Goal: Task Accomplishment & Management: Complete application form

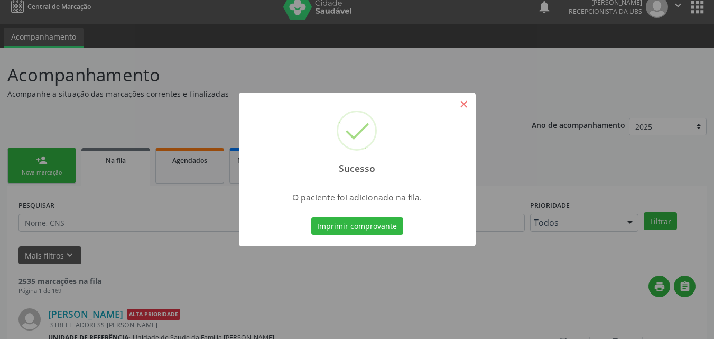
scroll to position [10, 0]
click at [457, 100] on button "×" at bounding box center [464, 104] width 18 height 18
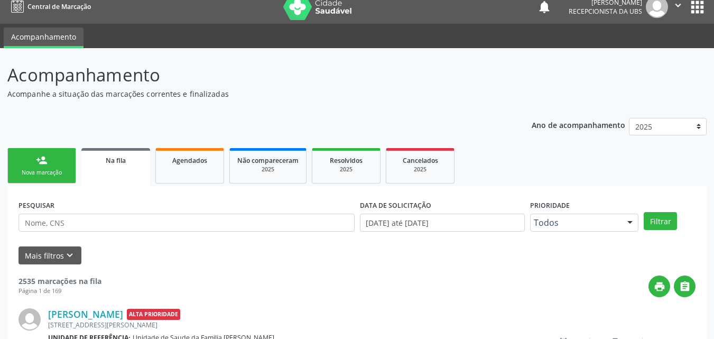
click at [39, 155] on div "person_add" at bounding box center [42, 160] width 12 height 12
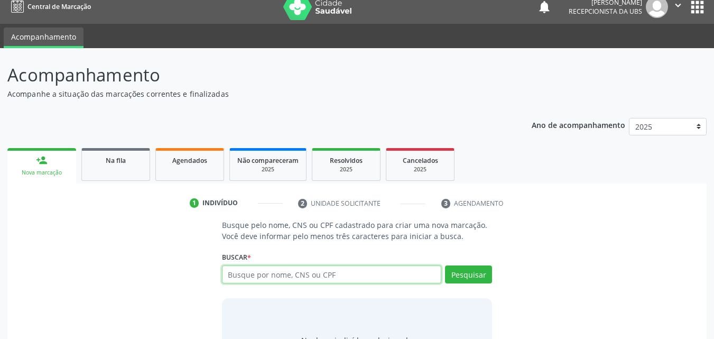
click at [273, 273] on input "text" at bounding box center [332, 274] width 220 height 18
type input "703009859424879"
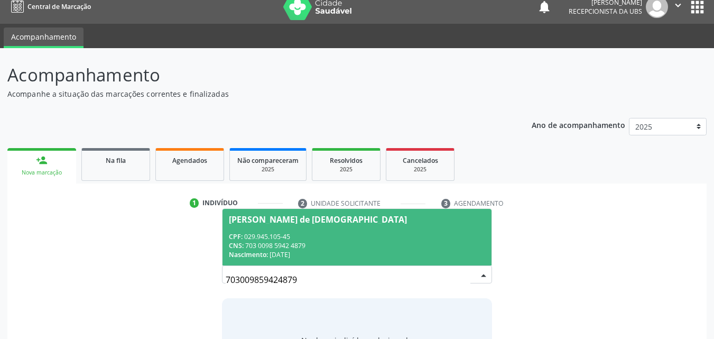
click at [309, 229] on span "[PERSON_NAME] de [DEMOGRAPHIC_DATA] CPF: 029.945.105-45 CNS: 703 0098 5942 4879…" at bounding box center [356, 237] width 269 height 57
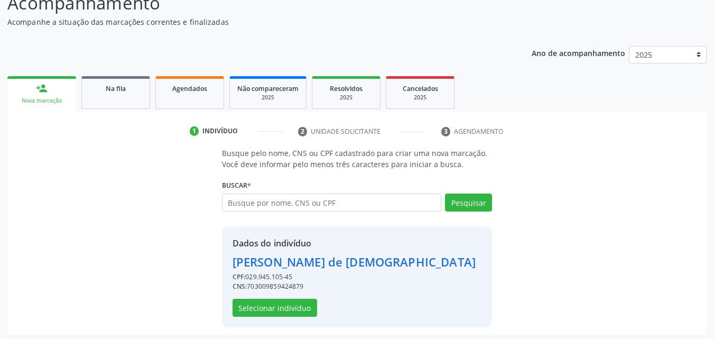
scroll to position [85, 0]
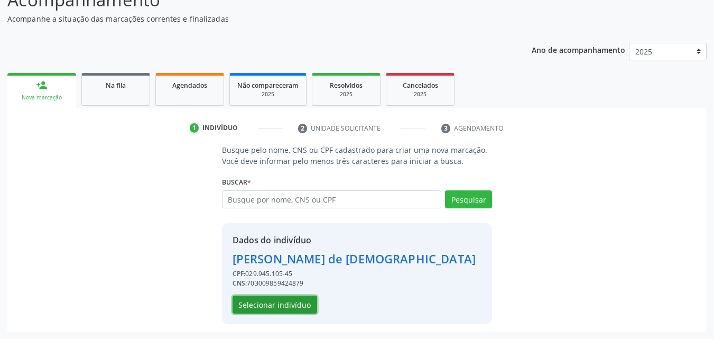
click at [296, 308] on button "Selecionar indivíduo" at bounding box center [274, 304] width 85 height 18
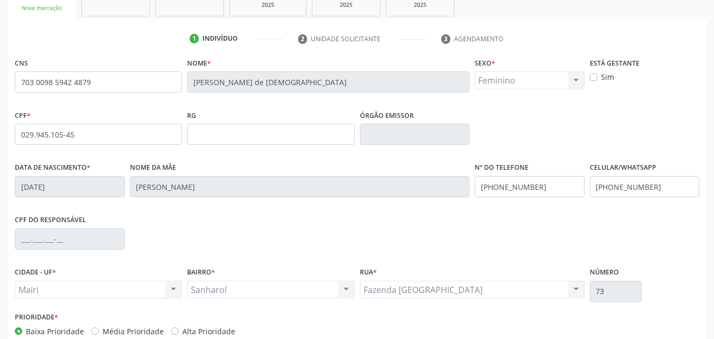
scroll to position [191, 0]
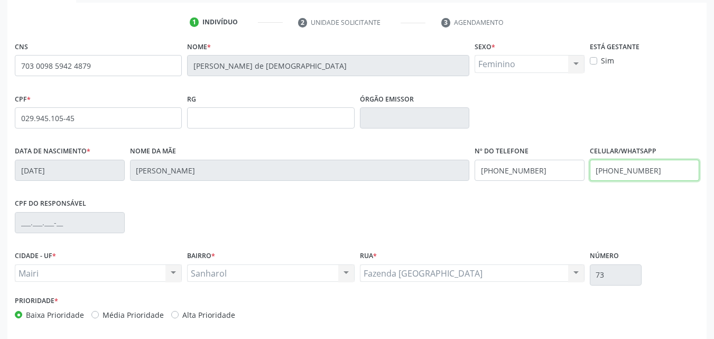
click at [664, 171] on input "[PHONE_NUMBER]" at bounding box center [645, 170] width 110 height 21
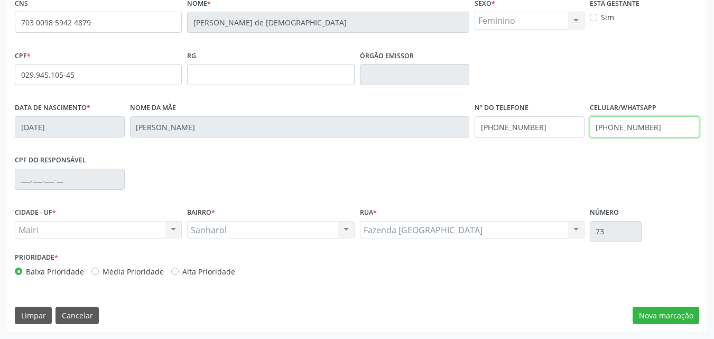
type input "[PHONE_NUMBER]"
click at [207, 275] on label "Alta Prioridade" at bounding box center [208, 271] width 53 height 11
click at [179, 275] on input "Alta Prioridade" at bounding box center [174, 271] width 7 height 10
radio input "true"
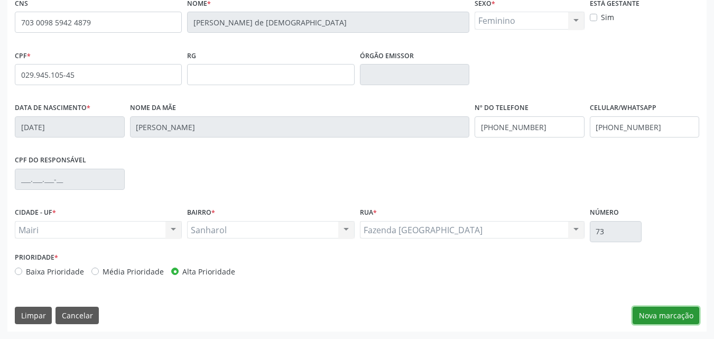
click at [687, 310] on button "Nova marcação" at bounding box center [665, 315] width 67 height 18
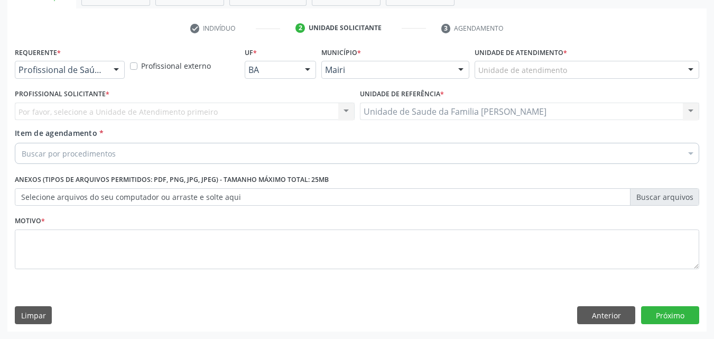
click at [570, 73] on div "Unidade de atendimento" at bounding box center [586, 70] width 225 height 18
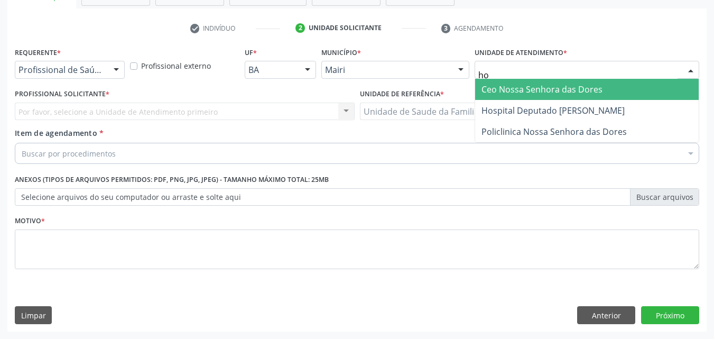
type input "hos"
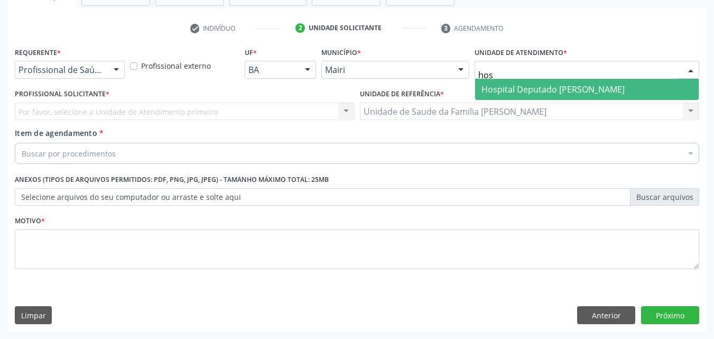
click at [577, 91] on span "Hospital Deputado [PERSON_NAME]" at bounding box center [552, 89] width 143 height 12
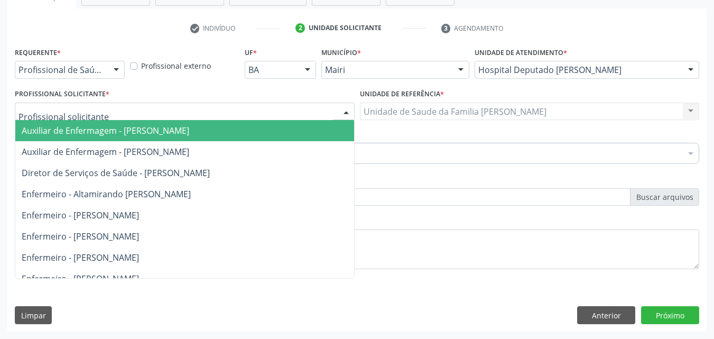
click at [144, 114] on div at bounding box center [185, 112] width 340 height 18
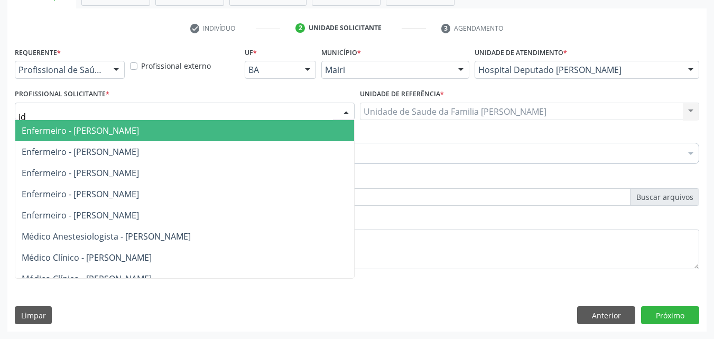
type input "ide"
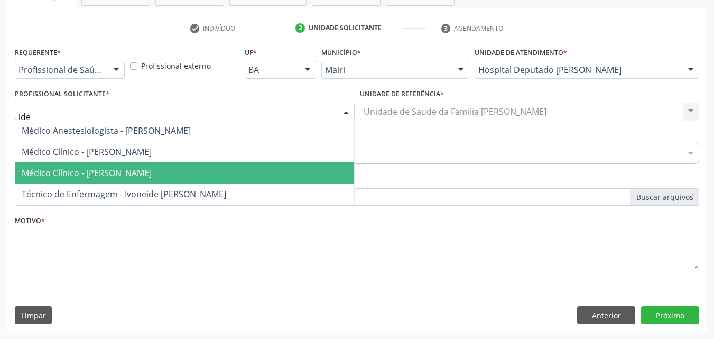
click at [140, 165] on span "Médico Clínico - [PERSON_NAME]" at bounding box center [184, 172] width 339 height 21
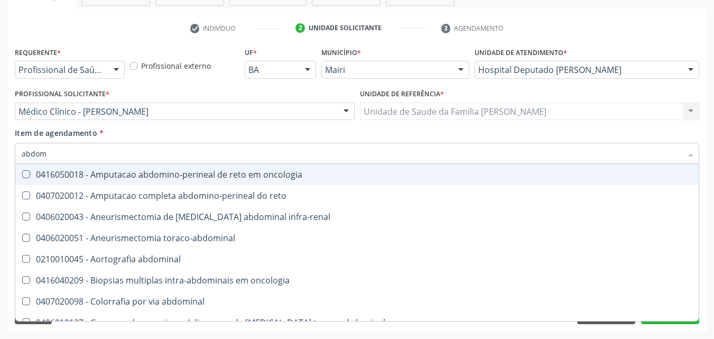
type input "abdome"
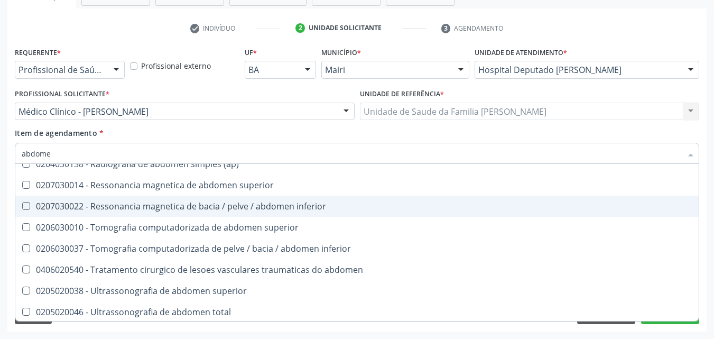
scroll to position [54, 0]
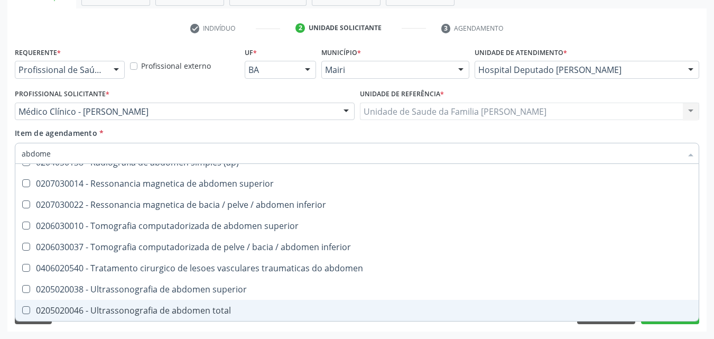
click at [185, 309] on div "0205020046 - Ultrassonografia de abdomen total" at bounding box center [357, 310] width 671 height 8
checkbox total "true"
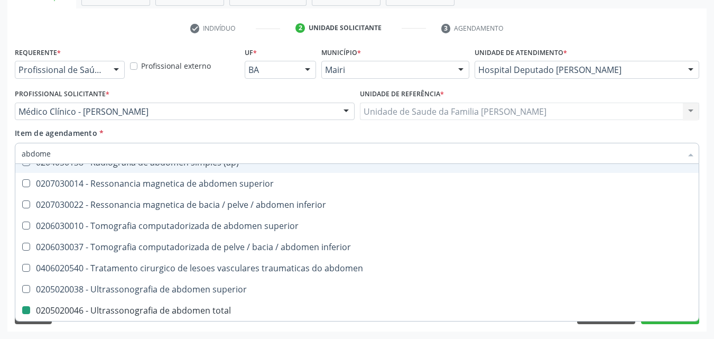
click at [229, 117] on div "Médico Clínico - [PERSON_NAME]" at bounding box center [185, 112] width 340 height 18
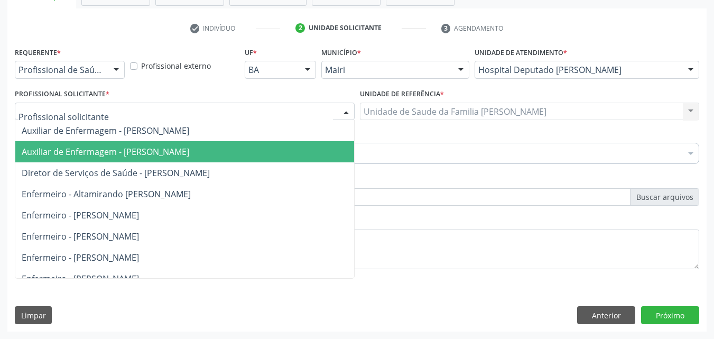
scroll to position [0, 0]
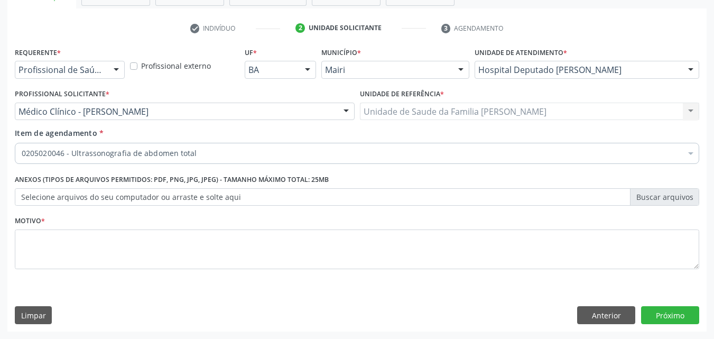
click at [294, 91] on div "Profissional Solicitante * Médico Clínico - [PERSON_NAME] Freitas Auxiliar de E…" at bounding box center [185, 103] width 340 height 34
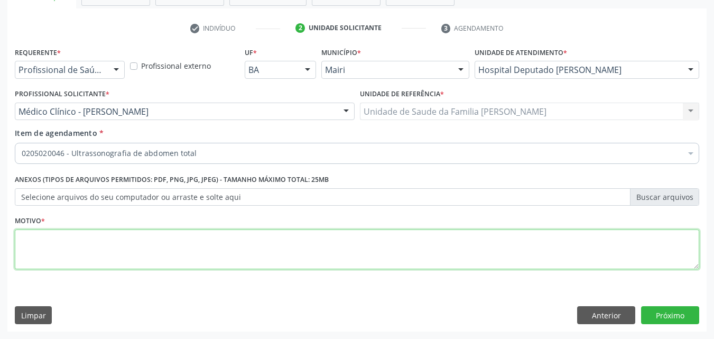
click at [48, 246] on textarea at bounding box center [357, 249] width 684 height 40
type textarea "dores abdominais"
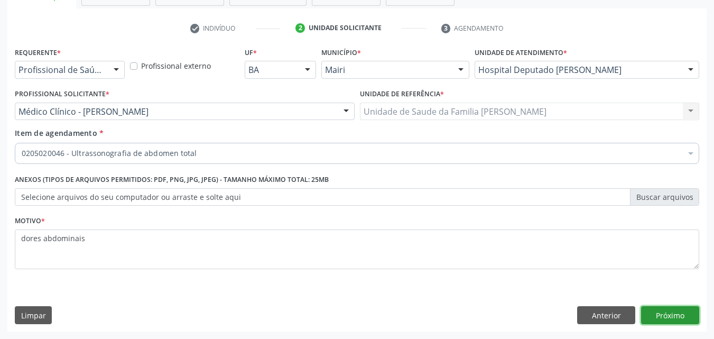
click at [678, 313] on button "Próximo" at bounding box center [670, 315] width 58 height 18
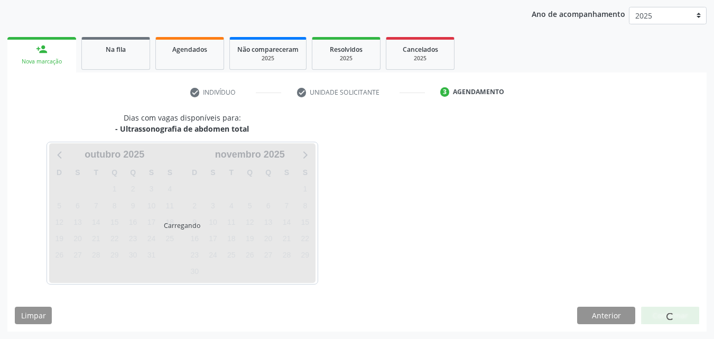
scroll to position [152, 0]
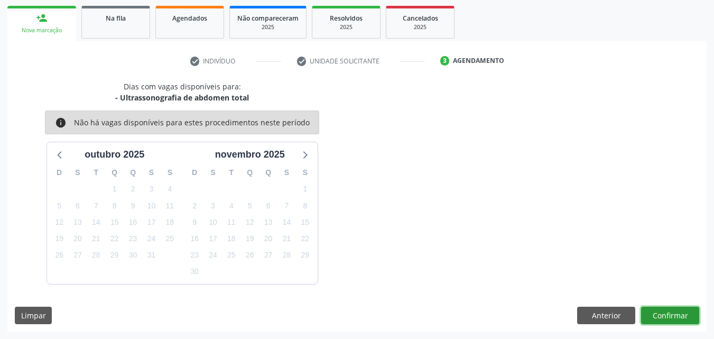
click at [681, 309] on button "Confirmar" at bounding box center [670, 315] width 58 height 18
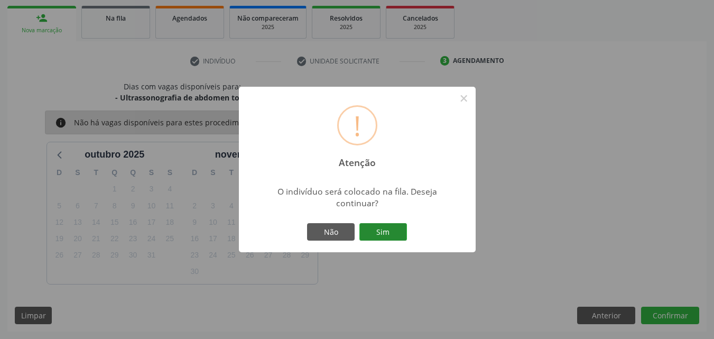
click at [381, 234] on button "Sim" at bounding box center [383, 232] width 48 height 18
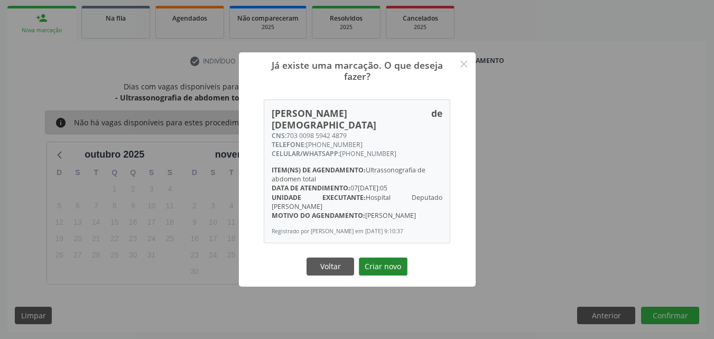
click at [387, 257] on button "Criar novo" at bounding box center [383, 266] width 49 height 18
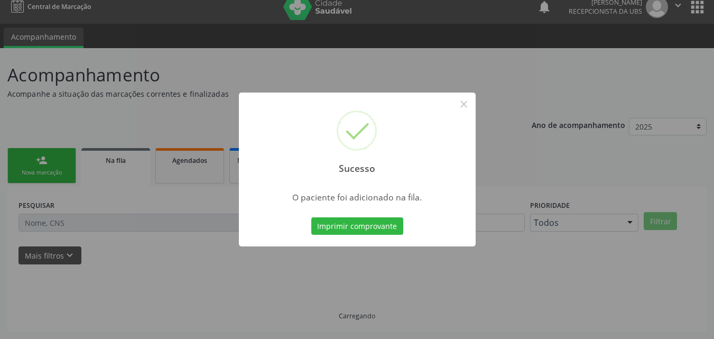
scroll to position [10, 0]
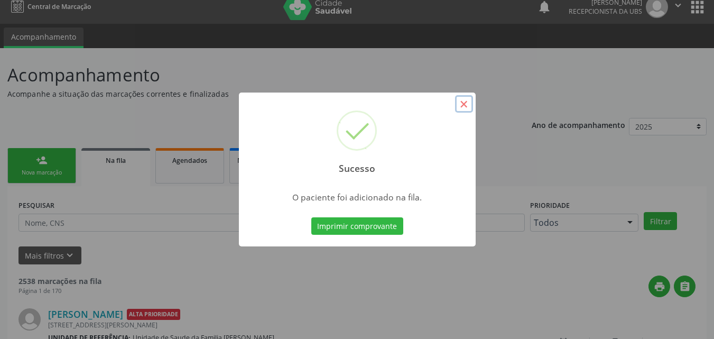
click at [470, 103] on button "×" at bounding box center [464, 104] width 18 height 18
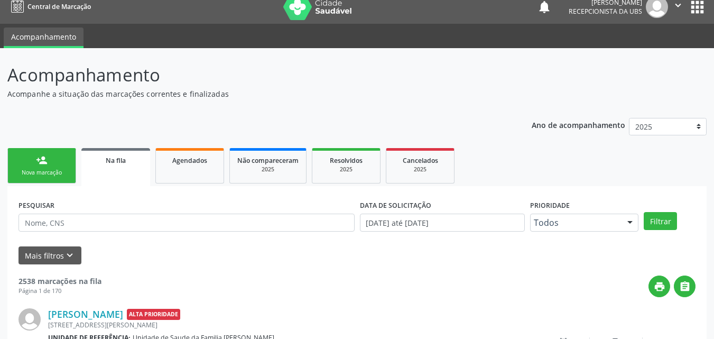
click at [30, 166] on link "person_add Nova marcação" at bounding box center [41, 165] width 69 height 35
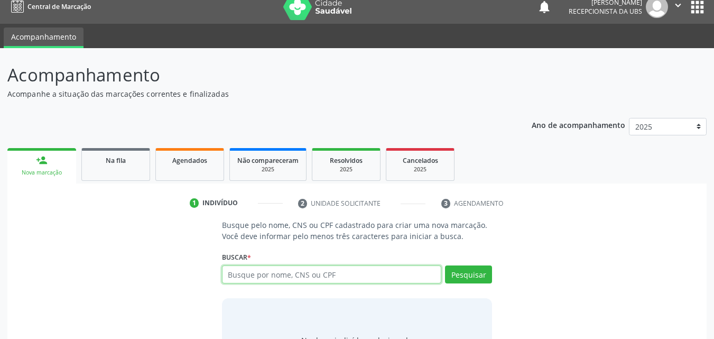
click at [267, 272] on input "text" at bounding box center [332, 274] width 220 height 18
type input "703009859424879"
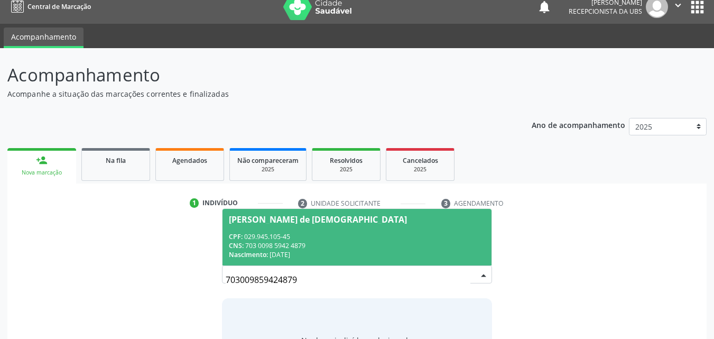
click at [303, 249] on div "CNS: 703 0098 5942 4879" at bounding box center [357, 245] width 257 height 9
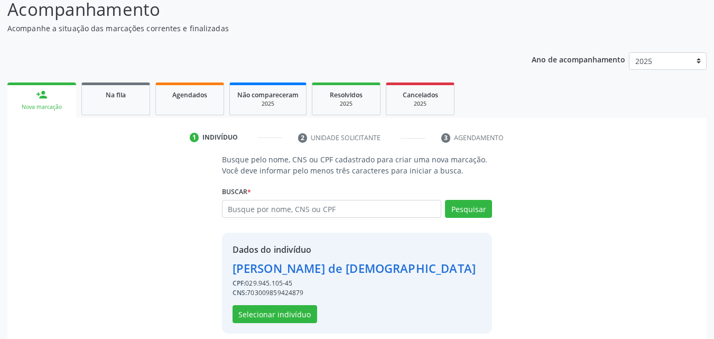
scroll to position [85, 0]
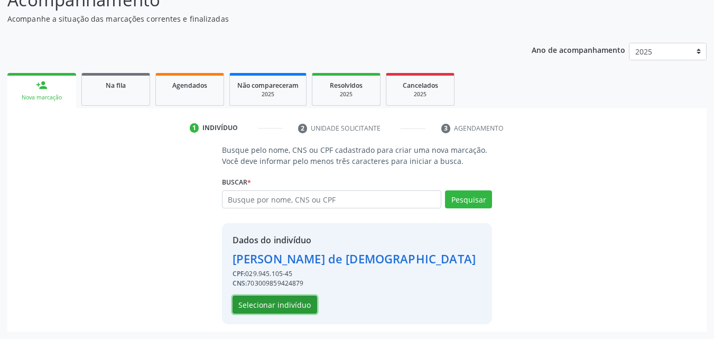
click at [294, 299] on button "Selecionar indivíduo" at bounding box center [274, 304] width 85 height 18
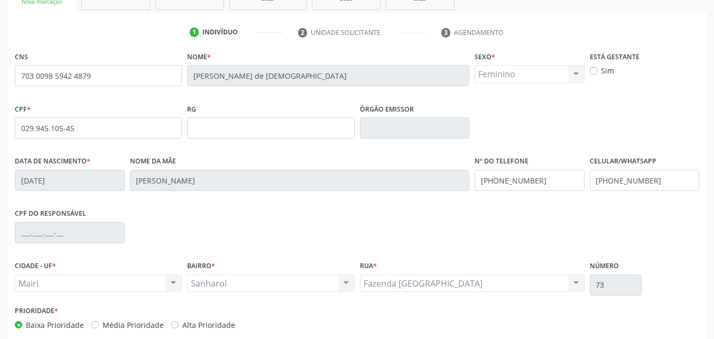
scroll to position [234, 0]
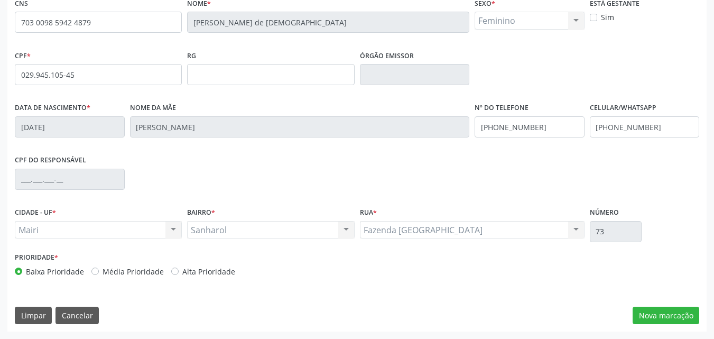
click at [203, 272] on label "Alta Prioridade" at bounding box center [208, 271] width 53 height 11
click at [179, 272] on input "Alta Prioridade" at bounding box center [174, 271] width 7 height 10
radio input "true"
click at [659, 311] on button "Nova marcação" at bounding box center [665, 315] width 67 height 18
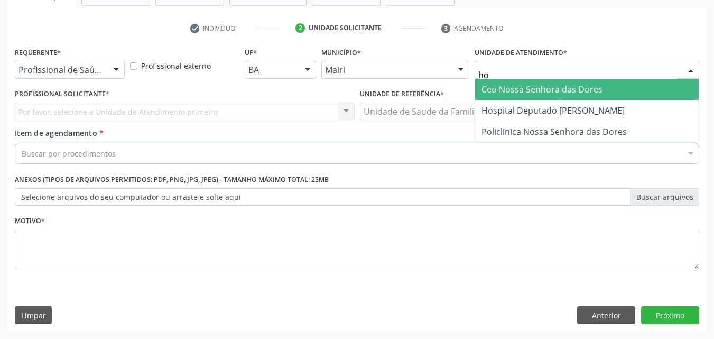
type input "hos"
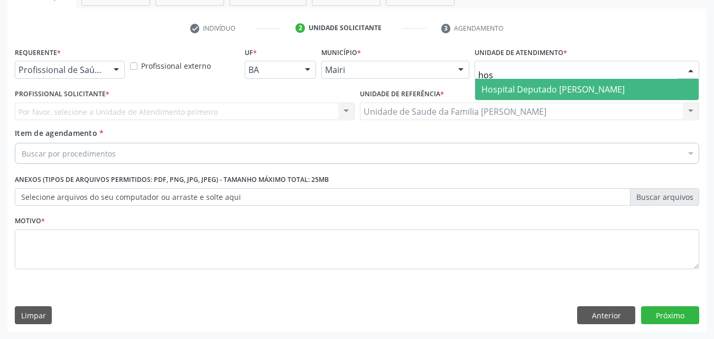
click at [526, 85] on span "Hospital Deputado [PERSON_NAME]" at bounding box center [552, 89] width 143 height 12
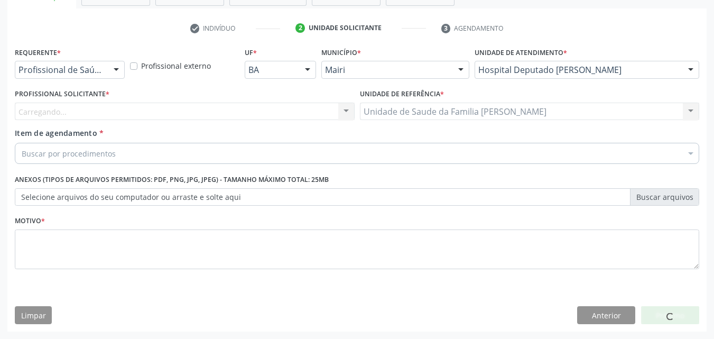
click at [62, 110] on div "Carregando... Nenhum resultado encontrado para: " " Não há nenhuma opção para s…" at bounding box center [185, 112] width 340 height 18
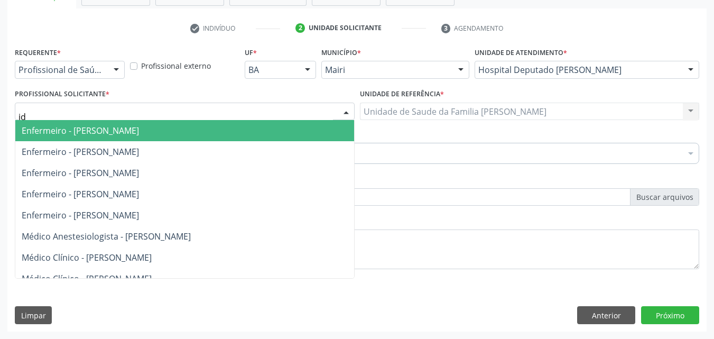
type input "ide"
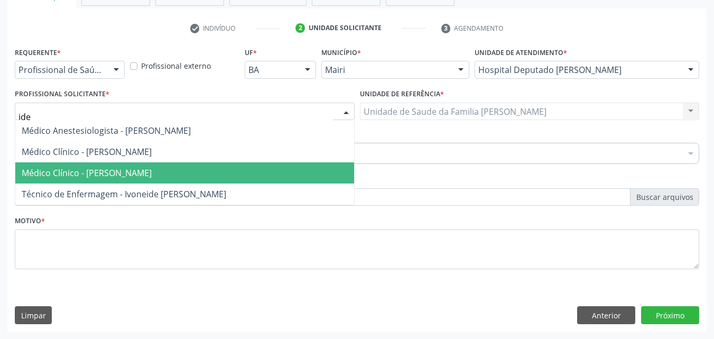
click at [87, 170] on span "Médico Clínico - [PERSON_NAME]" at bounding box center [87, 173] width 130 height 12
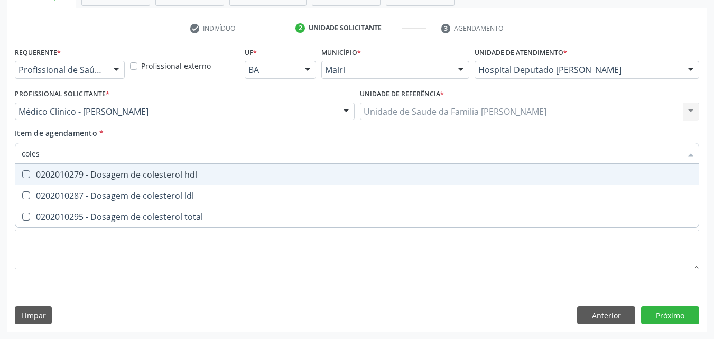
type input "colest"
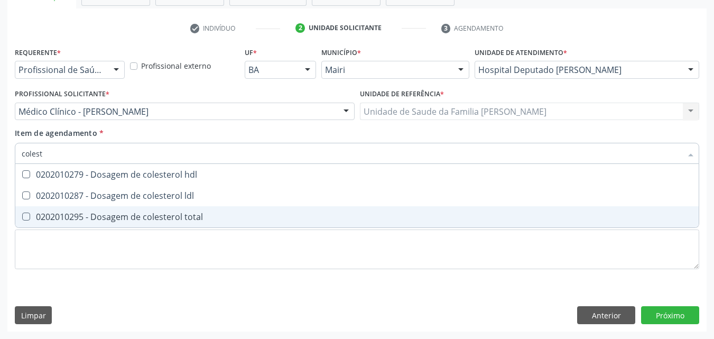
click at [137, 212] on div "0202010295 - Dosagem de colesterol total" at bounding box center [357, 216] width 671 height 8
checkbox total "true"
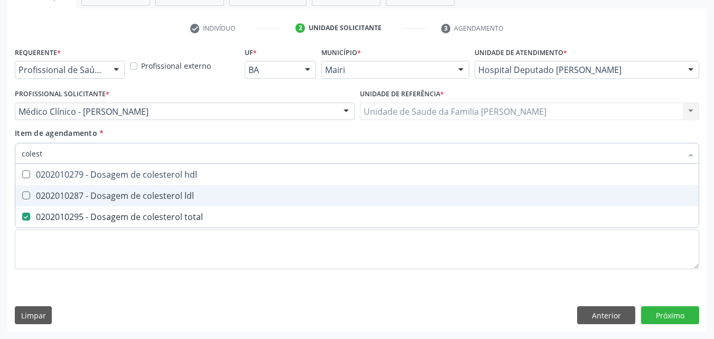
click at [133, 193] on div "0202010287 - Dosagem de colesterol ldl" at bounding box center [357, 195] width 671 height 8
checkbox ldl "true"
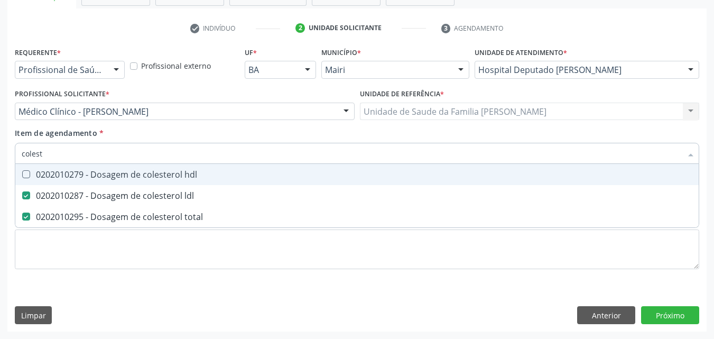
click at [131, 181] on span "0202010279 - Dosagem de colesterol hdl" at bounding box center [356, 174] width 683 height 21
checkbox hdl "true"
type input "c"
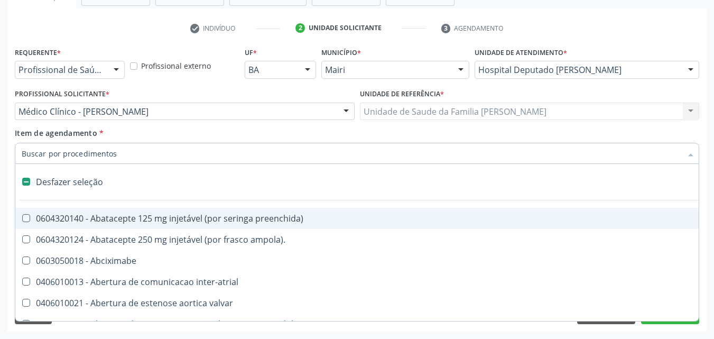
checkbox preenchida\) "false"
checkbox ampola\)\ "false"
checkbox Abciximabe "false"
type input "h"
checkbox lactente\) "true"
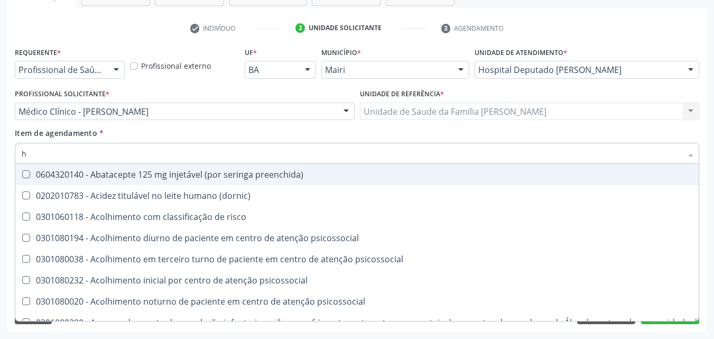
type input "he"
checkbox hdl "false"
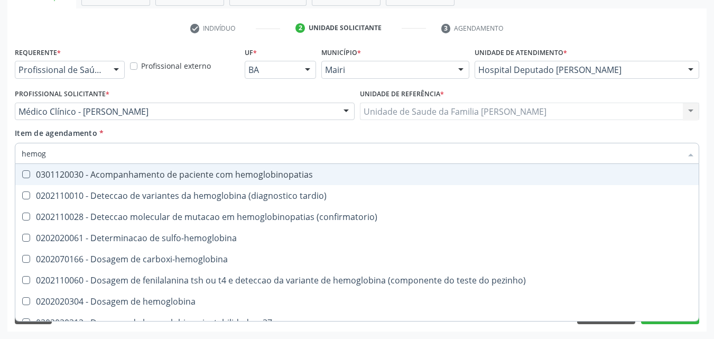
type input "hemogr"
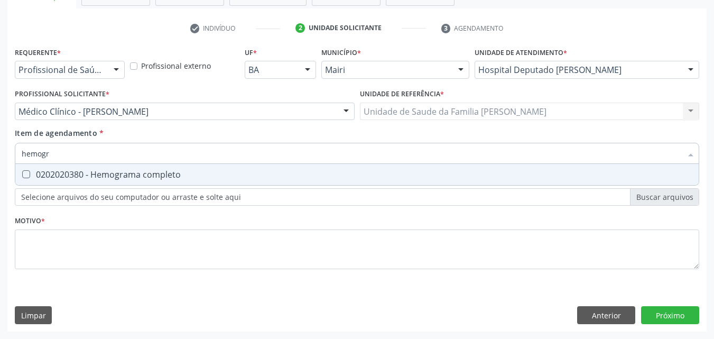
click at [133, 172] on div "0202020380 - Hemograma completo" at bounding box center [357, 174] width 671 height 8
checkbox completo "true"
type input "hemog"
checkbox completo "false"
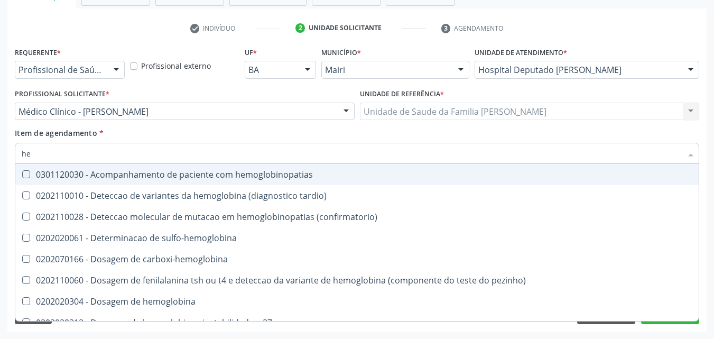
type input "h"
checkbox completo "false"
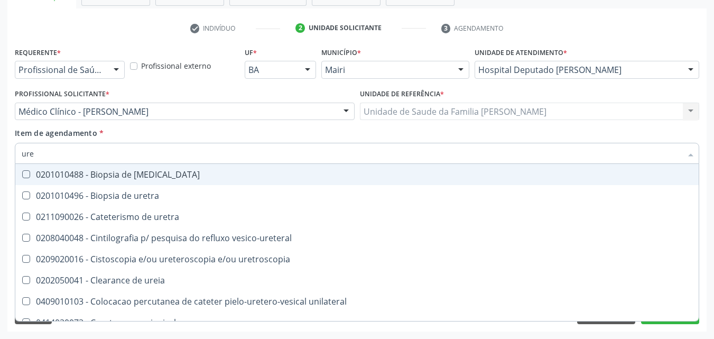
type input "urei"
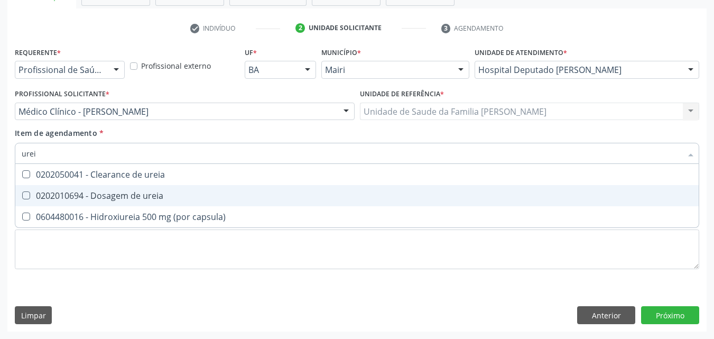
click at [141, 198] on div "0202010694 - Dosagem de ureia" at bounding box center [357, 195] width 671 height 8
checkbox ureia "true"
type input "ure"
checkbox ureia "false"
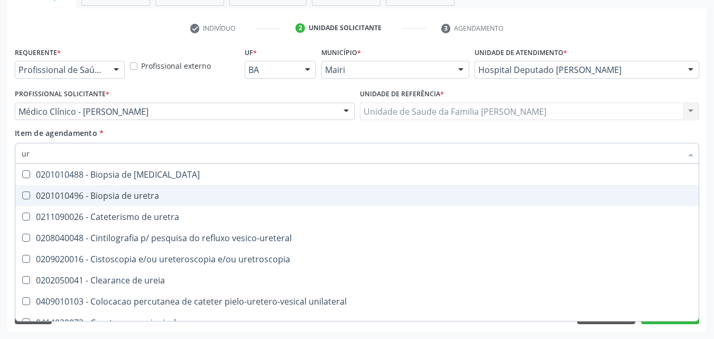
type input "u"
checkbox ureia "false"
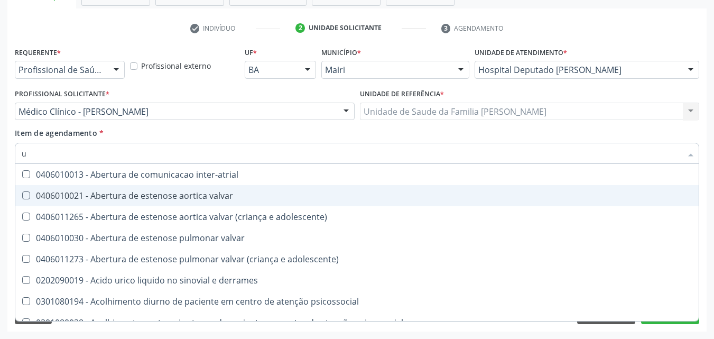
type input "ur"
checkbox ureia "true"
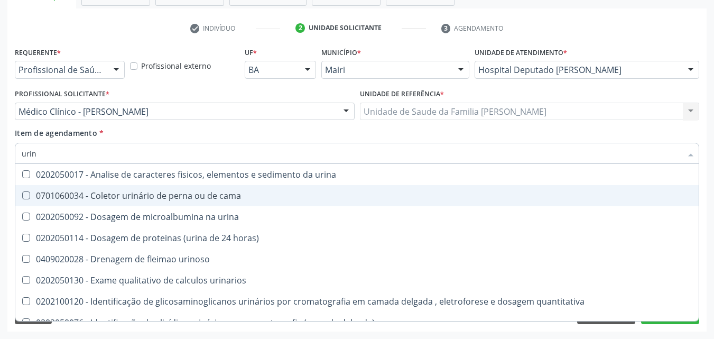
type input "urina"
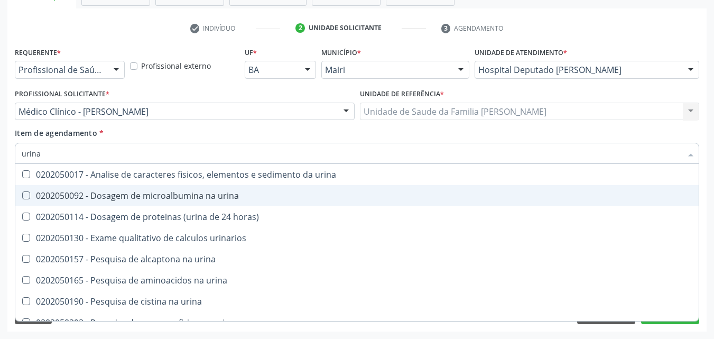
click at [145, 200] on div "0202050092 - Dosagem de microalbumina na urina" at bounding box center [357, 195] width 671 height 8
checkbox urina "true"
type input "urin"
checkbox urina "false"
checkbox horas\) "true"
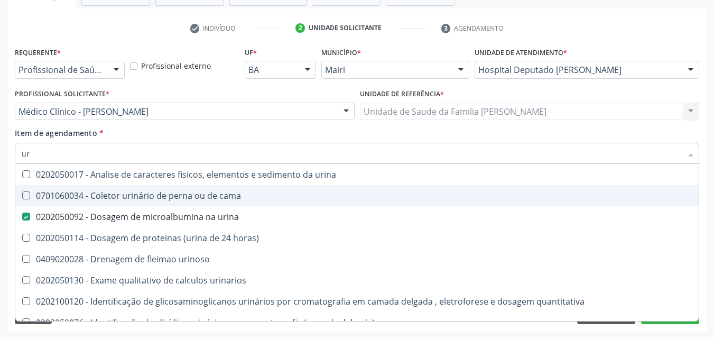
type input "u"
checkbox urina "false"
checkbox urinaria "false"
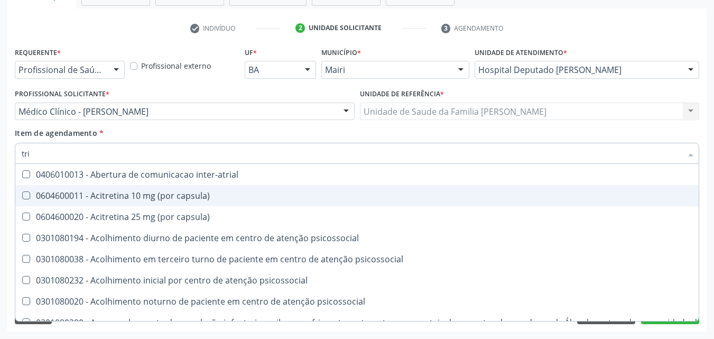
type input "trig"
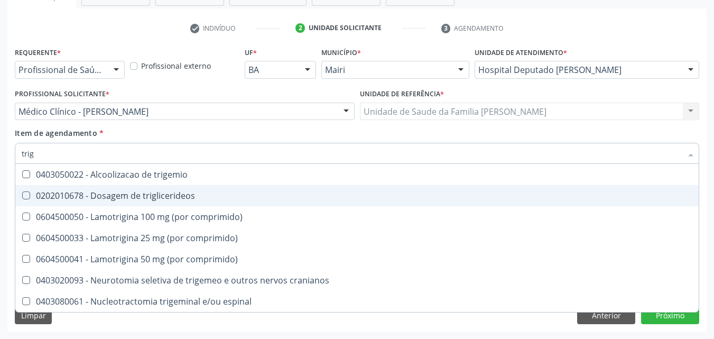
click at [177, 199] on div "0202010678 - Dosagem de triglicerideos" at bounding box center [357, 195] width 671 height 8
checkbox triglicerideos "true"
type input "tri"
checkbox triglicerideos "false"
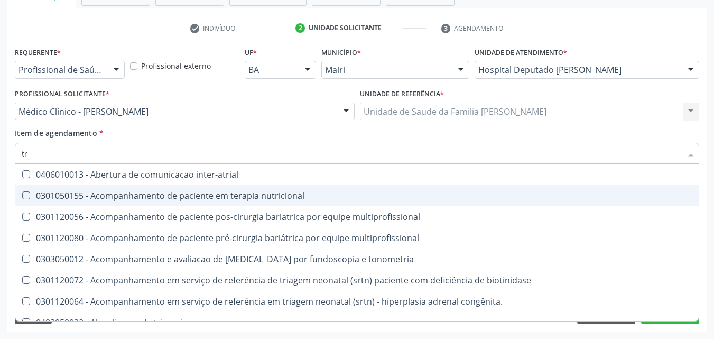
type input "t"
checkbox triglicerideos "false"
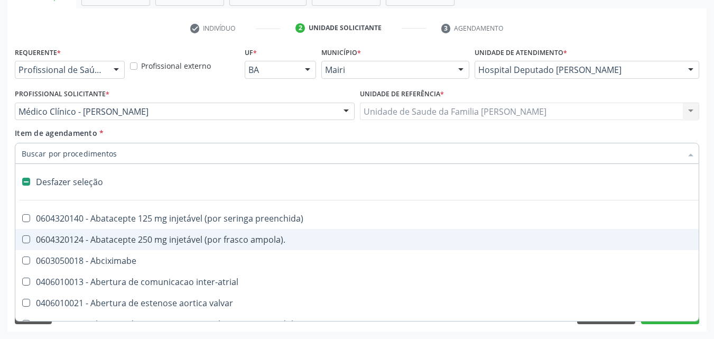
click at [241, 134] on div "Item de agendamento * Desfazer seleção 0604320140 - Abatacepte 125 mg injetável…" at bounding box center [357, 143] width 684 height 33
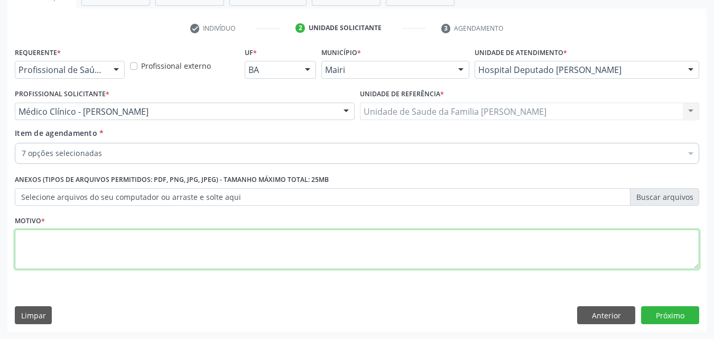
click at [80, 248] on textarea at bounding box center [357, 249] width 684 height 40
type textarea "v"
type textarea "controle"
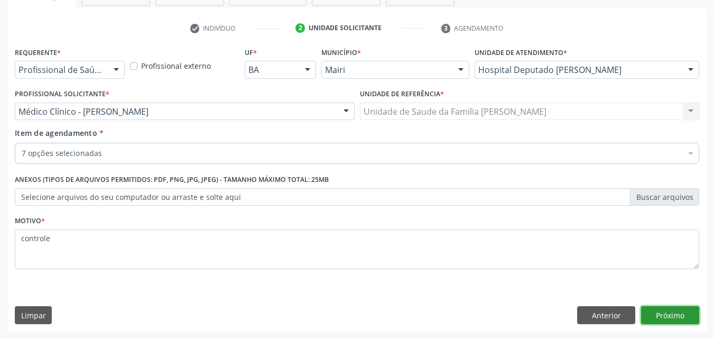
click at [657, 309] on button "Próximo" at bounding box center [670, 315] width 58 height 18
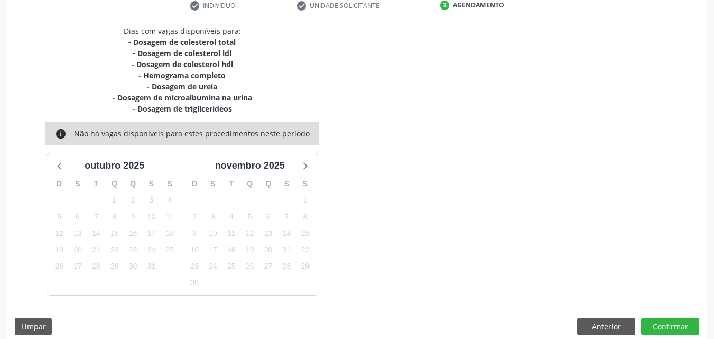
scroll to position [219, 0]
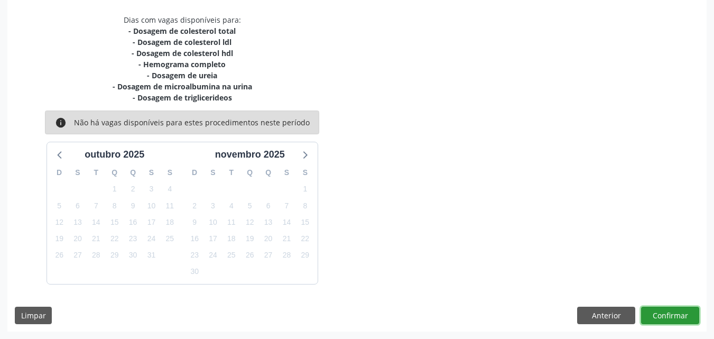
click at [668, 318] on button "Confirmar" at bounding box center [670, 315] width 58 height 18
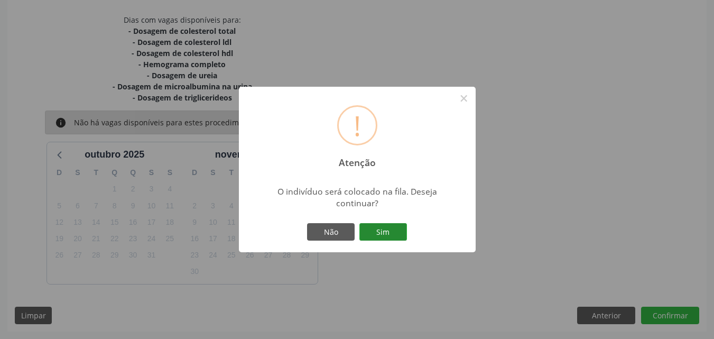
click at [387, 229] on button "Sim" at bounding box center [383, 232] width 48 height 18
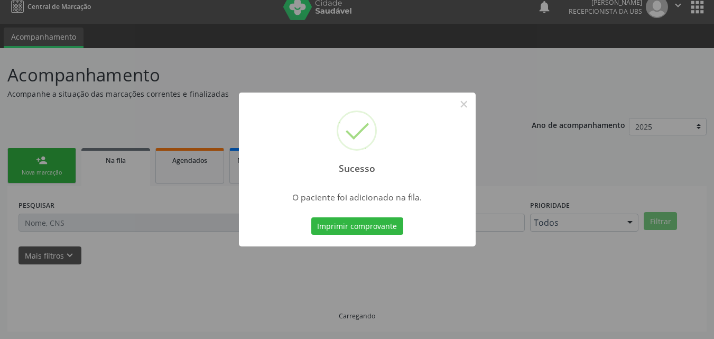
scroll to position [10, 0]
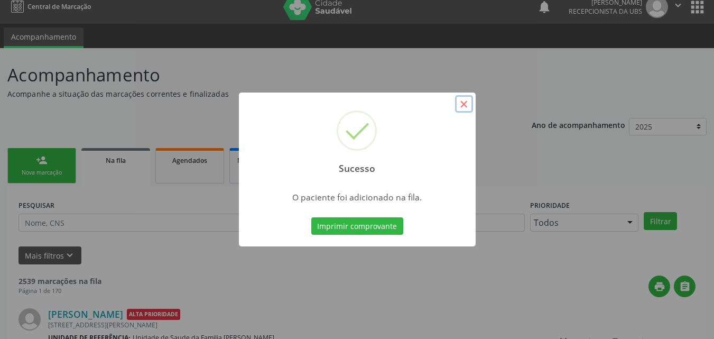
click at [462, 101] on button "×" at bounding box center [464, 104] width 18 height 18
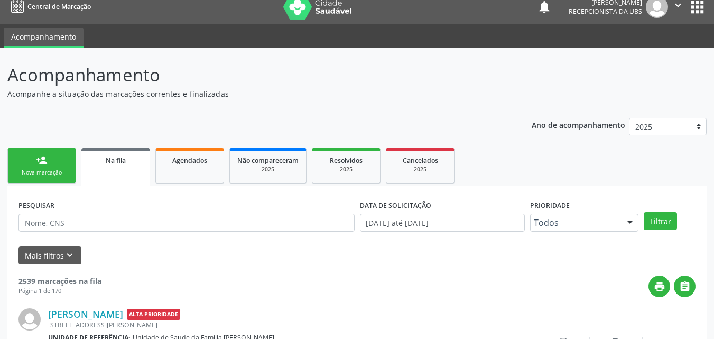
click at [31, 152] on link "person_add Nova marcação" at bounding box center [41, 165] width 69 height 35
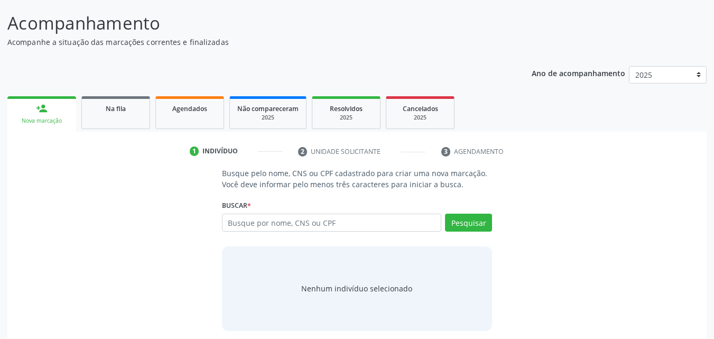
scroll to position [69, 0]
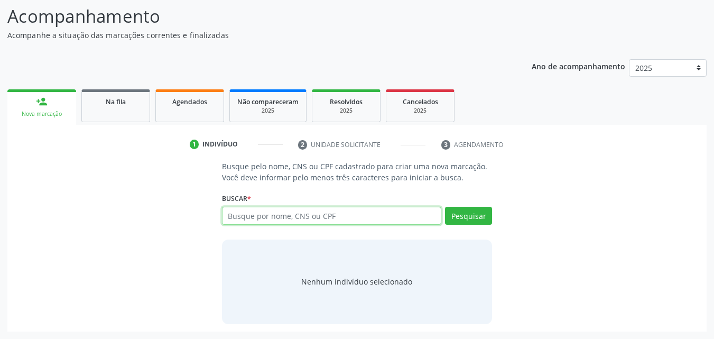
click at [322, 213] on input "text" at bounding box center [332, 216] width 220 height 18
type input "898006252465404"
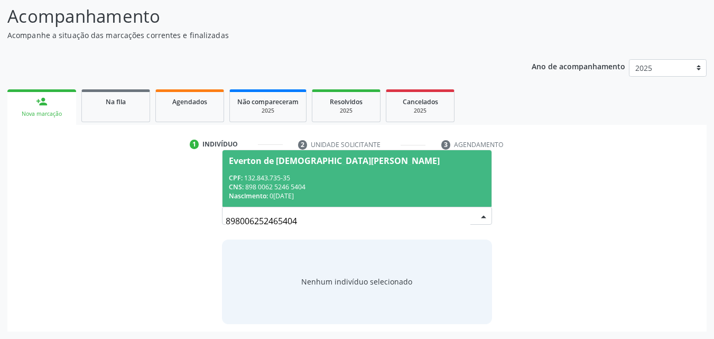
click at [260, 163] on div "Everton de [DEMOGRAPHIC_DATA][PERSON_NAME]" at bounding box center [334, 160] width 211 height 8
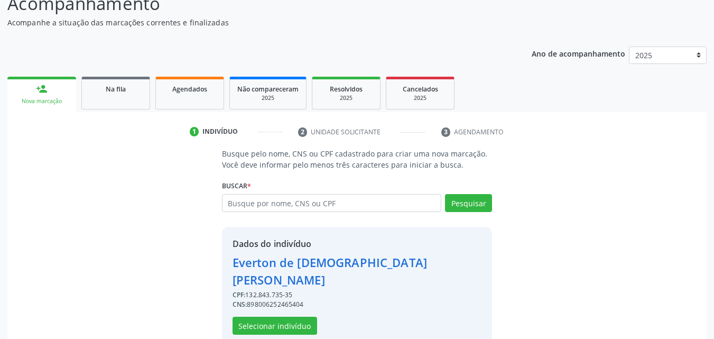
scroll to position [85, 0]
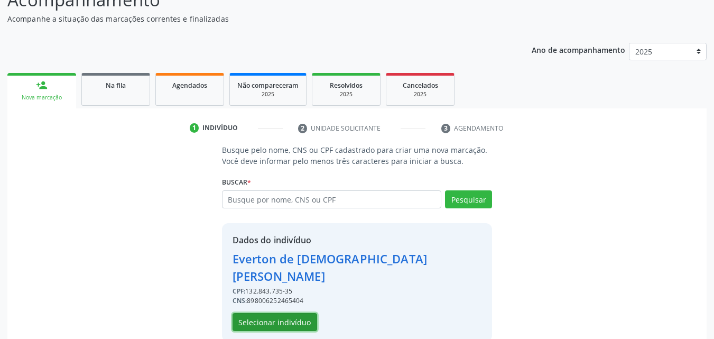
click at [296, 313] on button "Selecionar indivíduo" at bounding box center [274, 322] width 85 height 18
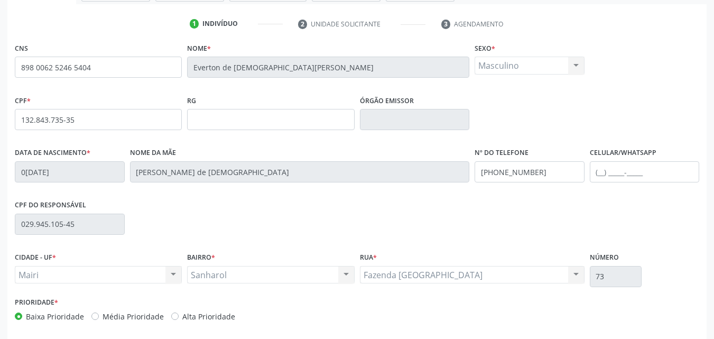
scroll to position [191, 0]
click at [615, 171] on input "text" at bounding box center [645, 170] width 110 height 21
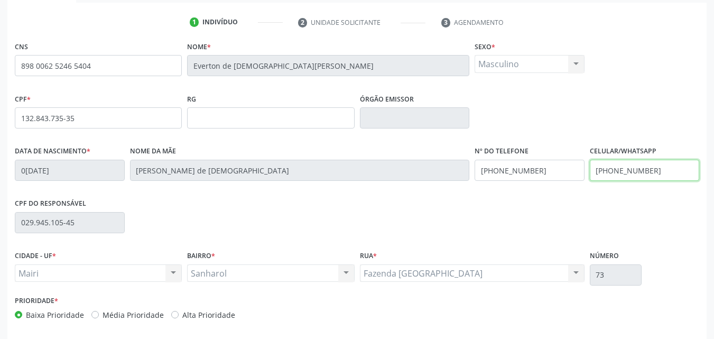
type input "[PHONE_NUMBER]"
click at [203, 313] on label "Alta Prioridade" at bounding box center [208, 314] width 53 height 11
click at [179, 313] on input "Alta Prioridade" at bounding box center [174, 314] width 7 height 10
radio input "true"
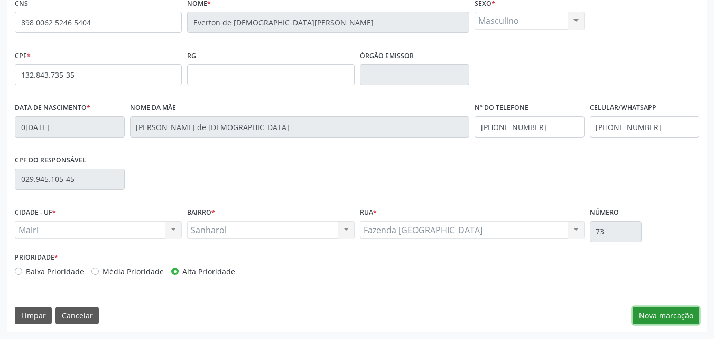
click at [644, 315] on button "Nova marcação" at bounding box center [665, 315] width 67 height 18
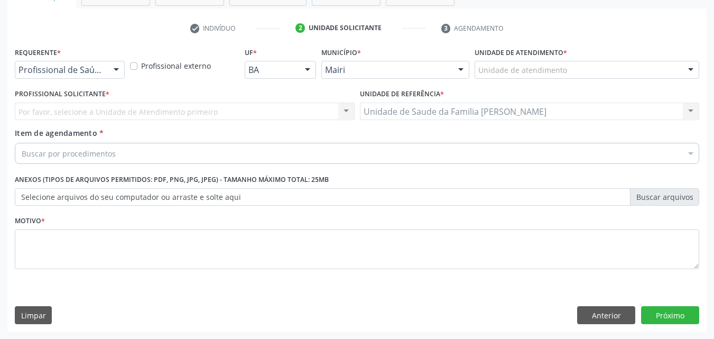
scroll to position [185, 0]
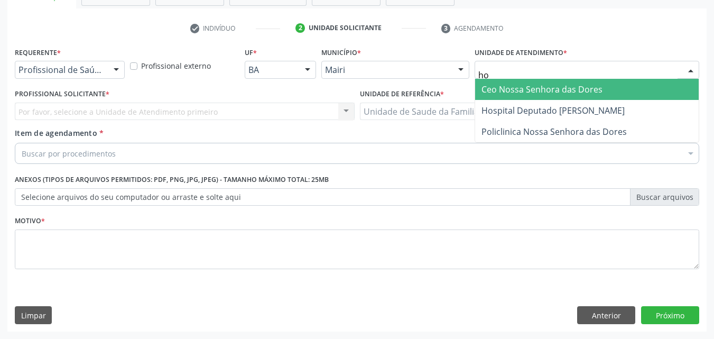
type input "hos"
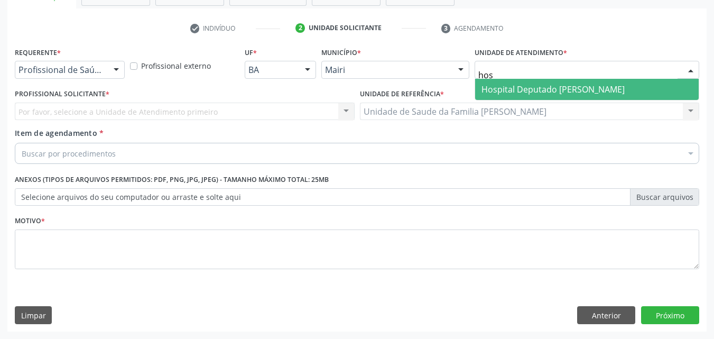
click at [498, 83] on span "Hospital Deputado [PERSON_NAME]" at bounding box center [552, 89] width 143 height 12
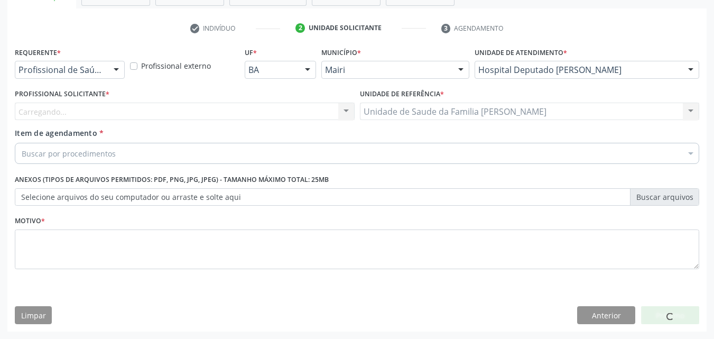
click at [108, 119] on div "Carregando... Nenhum resultado encontrado para: " " Não há nenhuma opção para s…" at bounding box center [185, 112] width 340 height 18
click at [109, 115] on div "Carregando... Nenhum resultado encontrado para: " " Não há nenhuma opção para s…" at bounding box center [185, 112] width 340 height 18
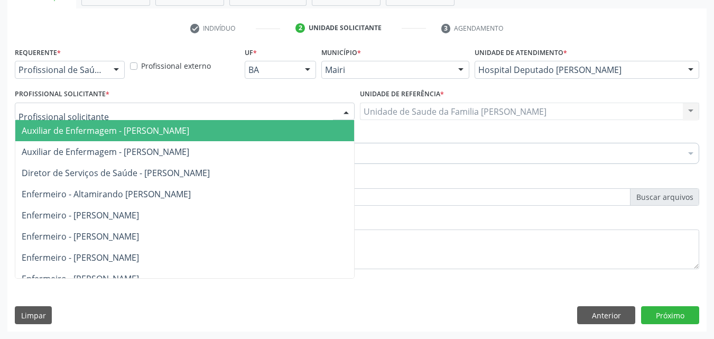
click at [109, 115] on div at bounding box center [185, 112] width 340 height 18
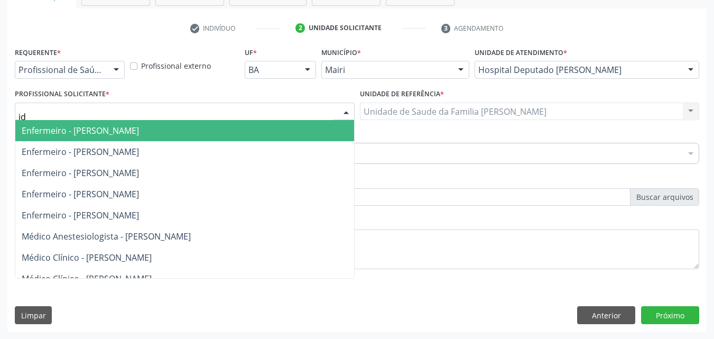
type input "ide"
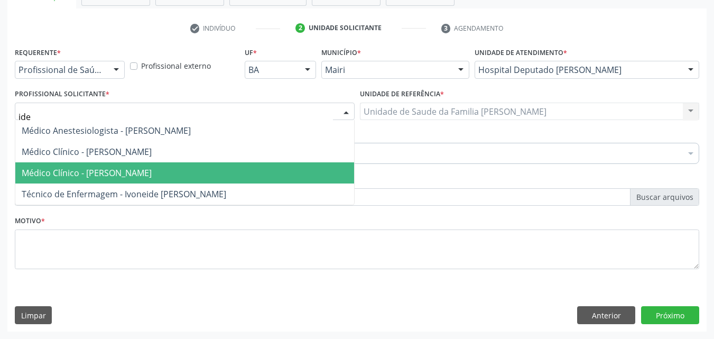
click at [117, 168] on span "Médico Clínico - [PERSON_NAME]" at bounding box center [87, 173] width 130 height 12
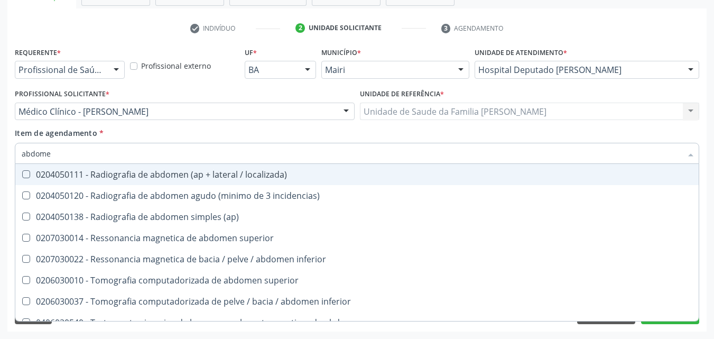
type input "abdomen"
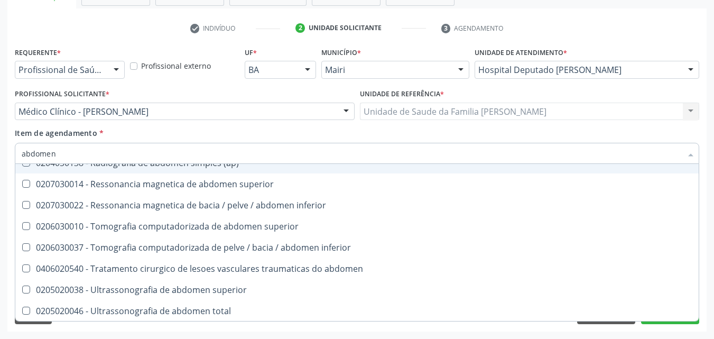
scroll to position [54, 0]
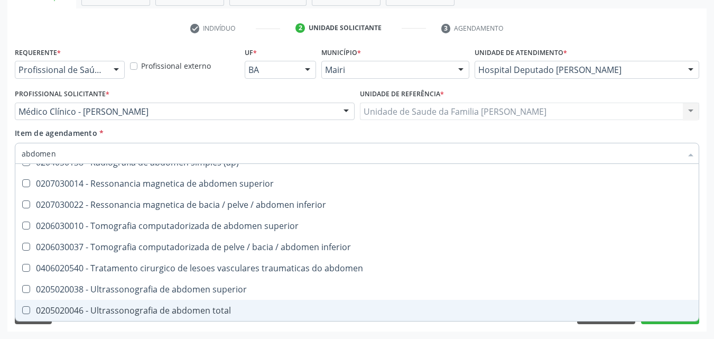
click at [199, 309] on div "0205020046 - Ultrassonografia de abdomen total" at bounding box center [357, 310] width 671 height 8
checkbox total "true"
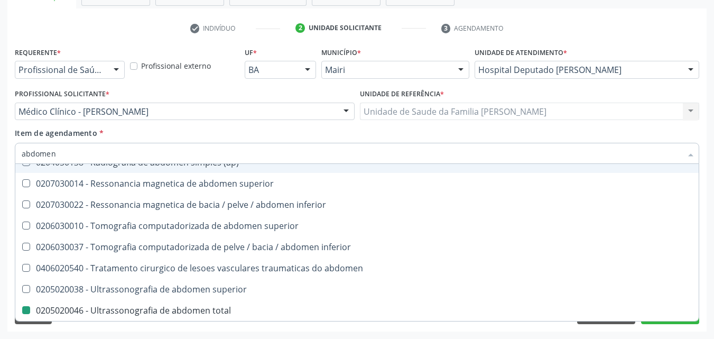
click at [212, 128] on div "Item de agendamento * abdomen Desfazer seleção 0204050111 - Radiografia de abdo…" at bounding box center [357, 143] width 684 height 33
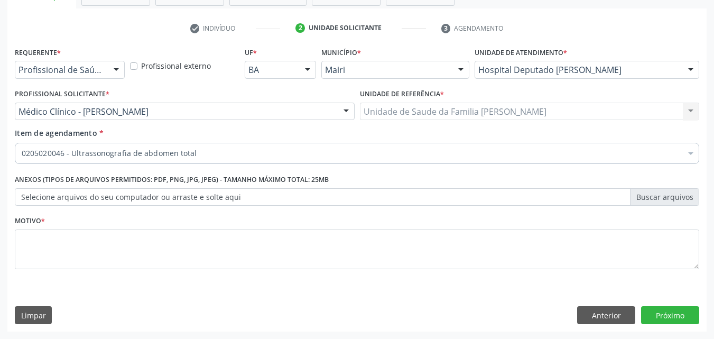
scroll to position [0, 0]
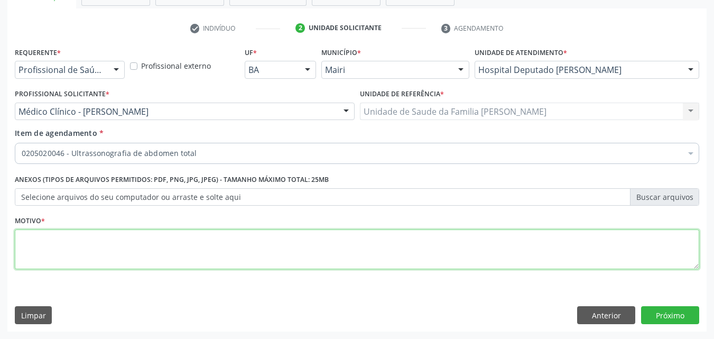
click at [55, 250] on textarea at bounding box center [357, 249] width 684 height 40
type textarea "controle"
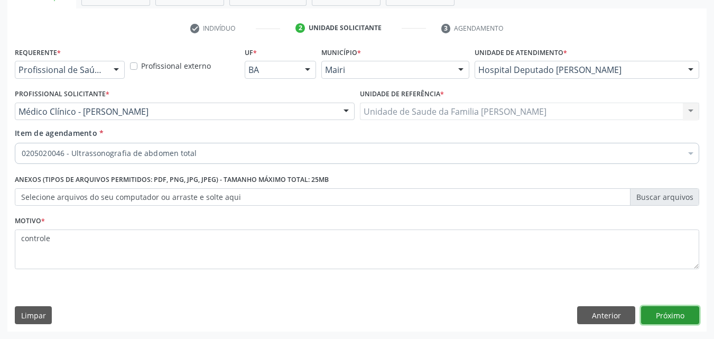
click at [670, 307] on button "Próximo" at bounding box center [670, 315] width 58 height 18
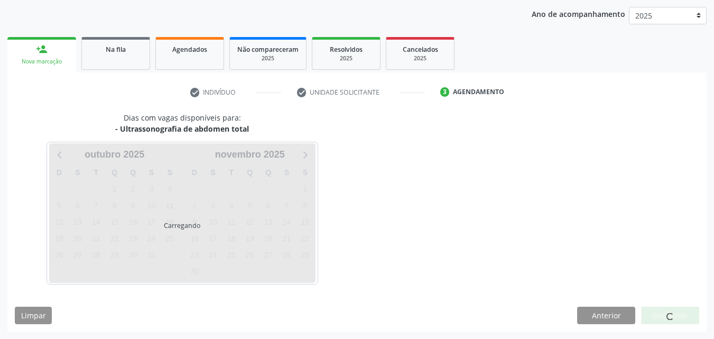
scroll to position [152, 0]
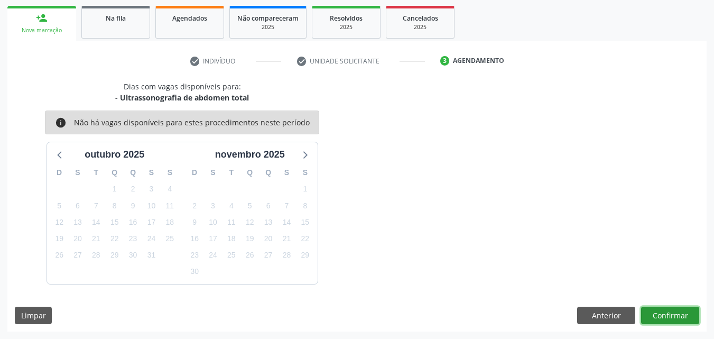
click at [673, 313] on button "Confirmar" at bounding box center [670, 315] width 58 height 18
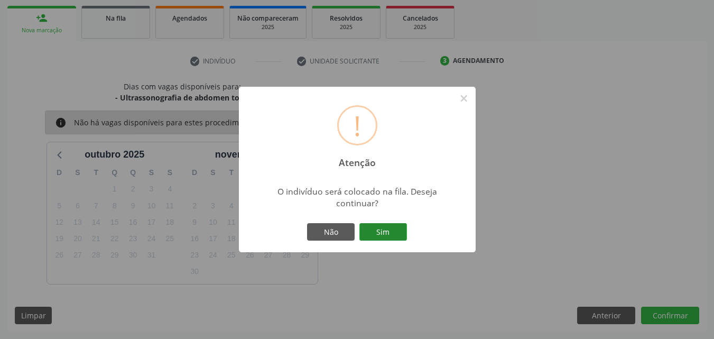
click at [394, 232] on button "Sim" at bounding box center [383, 232] width 48 height 18
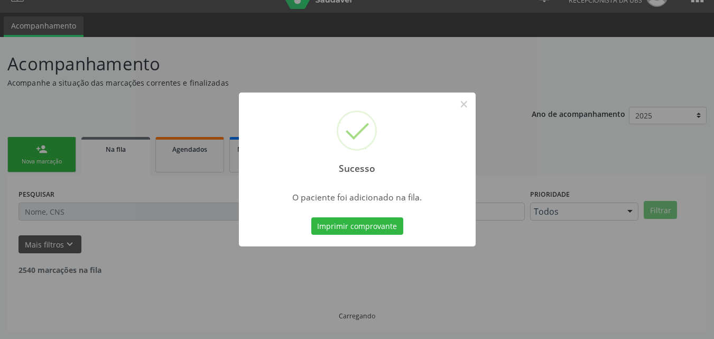
scroll to position [10, 0]
